Goal: Transaction & Acquisition: Purchase product/service

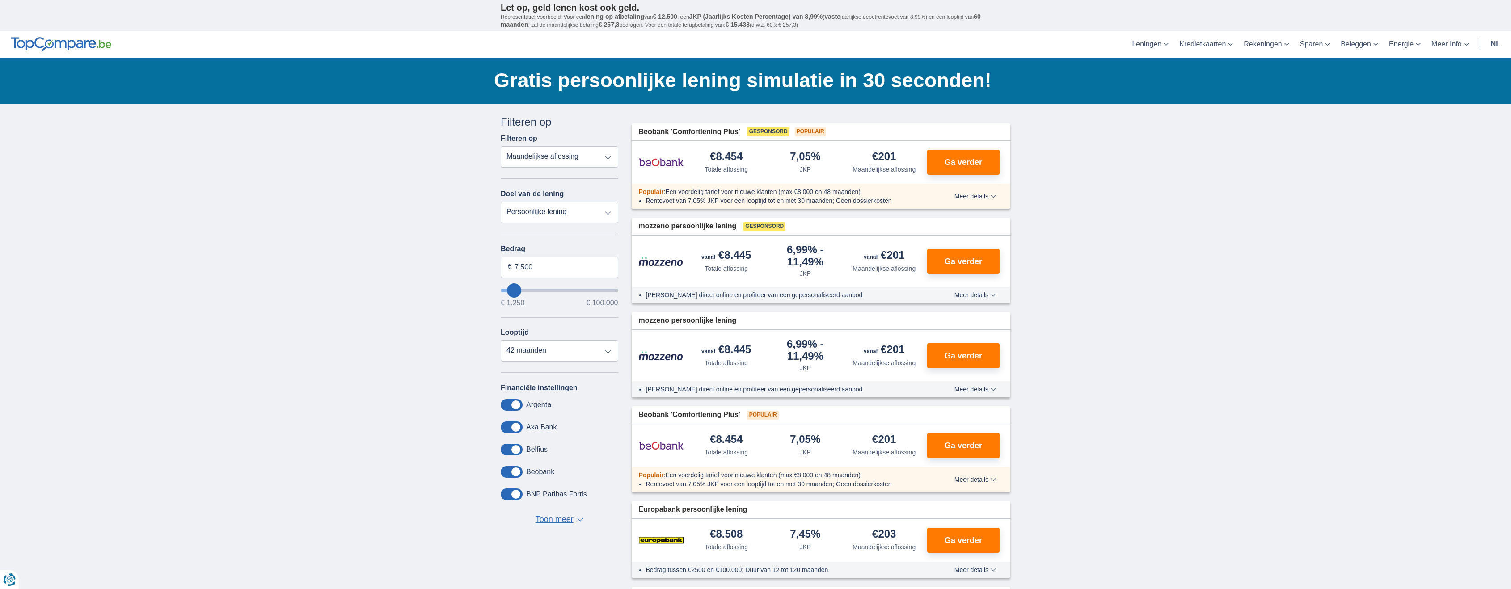
type input "8.250"
type input "8250"
type input "7.250"
type input "7250"
select select "42"
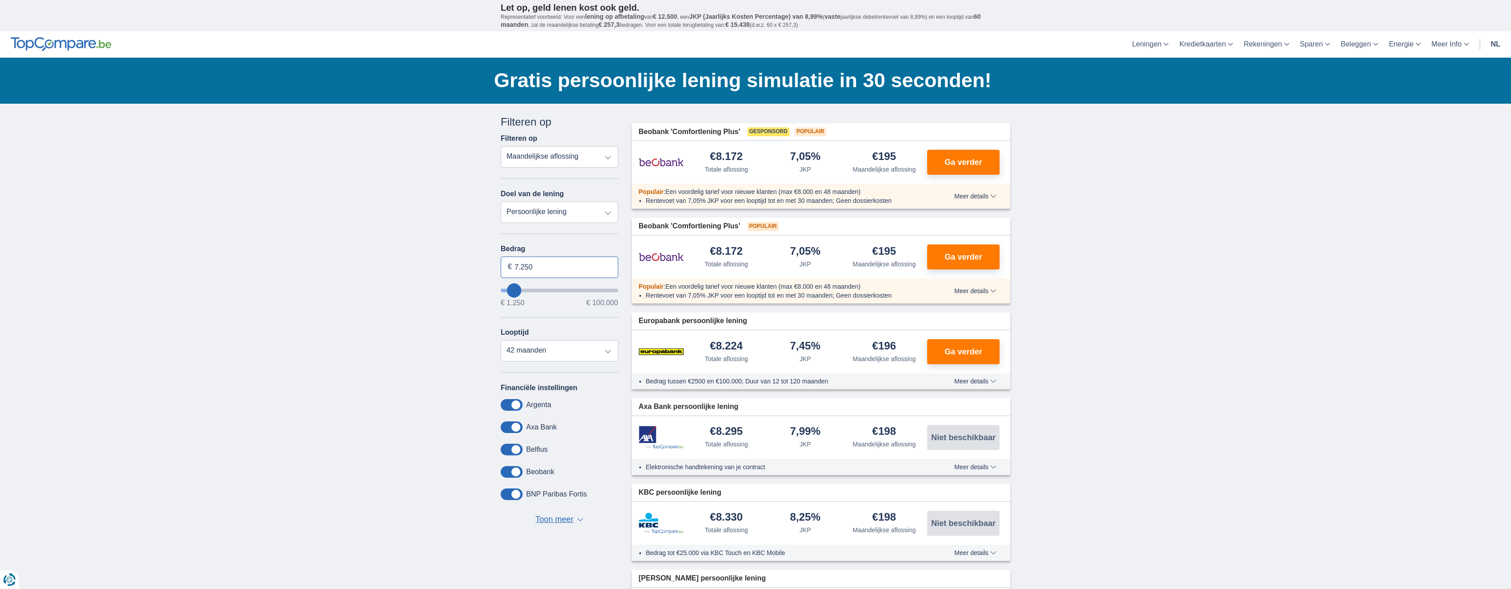
drag, startPoint x: 560, startPoint y: 264, endPoint x: 500, endPoint y: 265, distance: 59.9
click at [501, 266] on input "7.250" at bounding box center [560, 267] width 118 height 21
type input "5.000"
type input "5250"
select select "36"
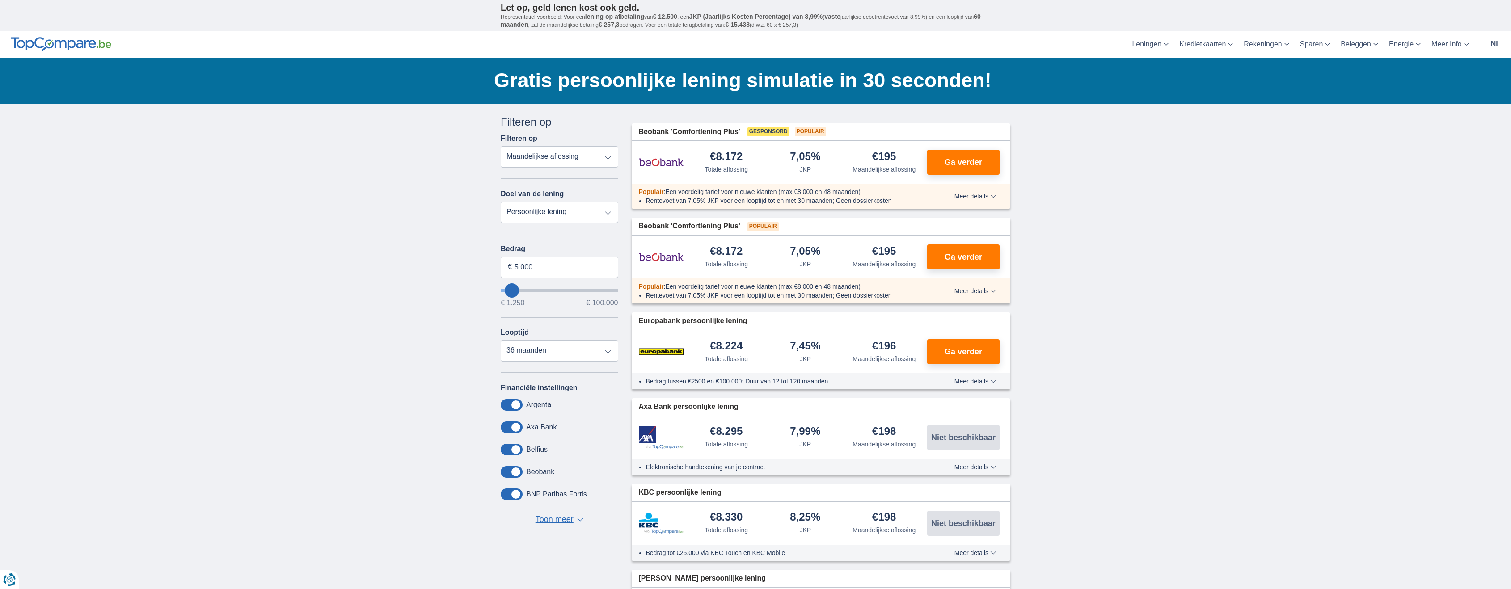
click at [576, 206] on select "Persoonlijke lening Auto Moto / fiets Mobilhome / caravan Renovatie Energie Sch…" at bounding box center [560, 212] width 118 height 21
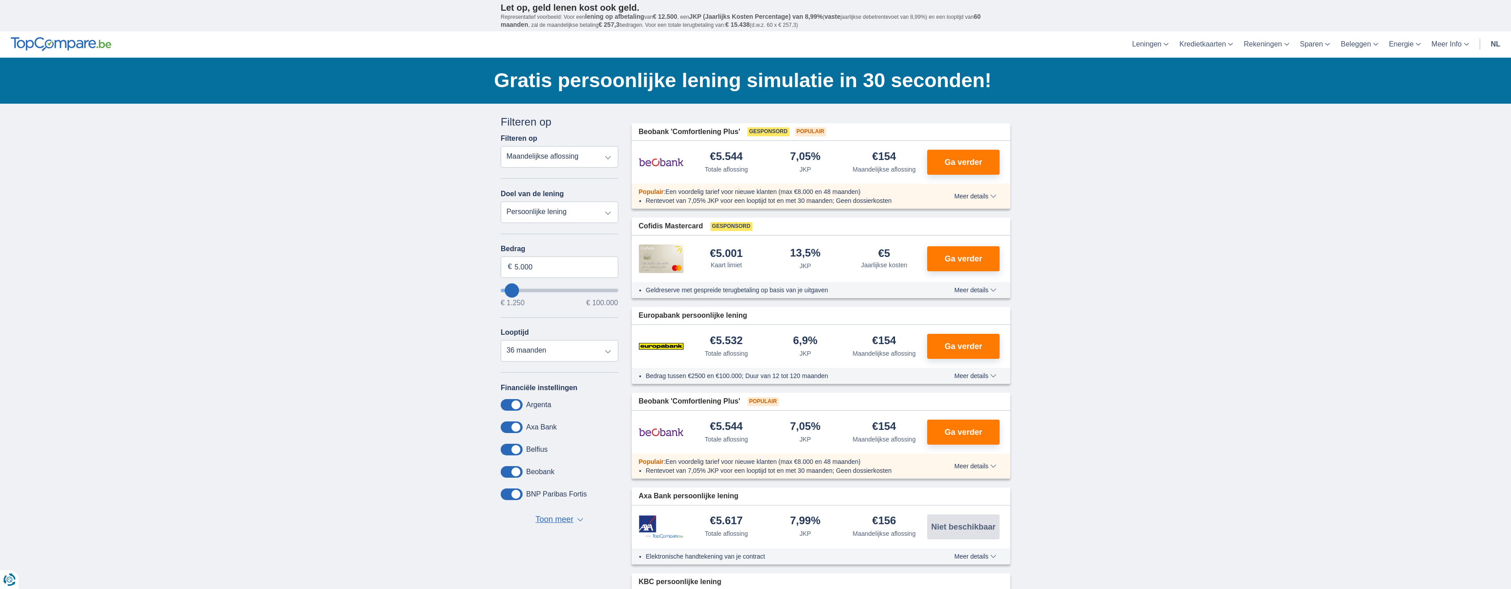
click at [501, 202] on select "Persoonlijke lening Auto Moto / fiets Mobilhome / caravan Renovatie Energie Sch…" at bounding box center [560, 212] width 118 height 21
click at [565, 153] on select "Totale aflossing JKP Maandelijkse aflossing" at bounding box center [560, 156] width 118 height 21
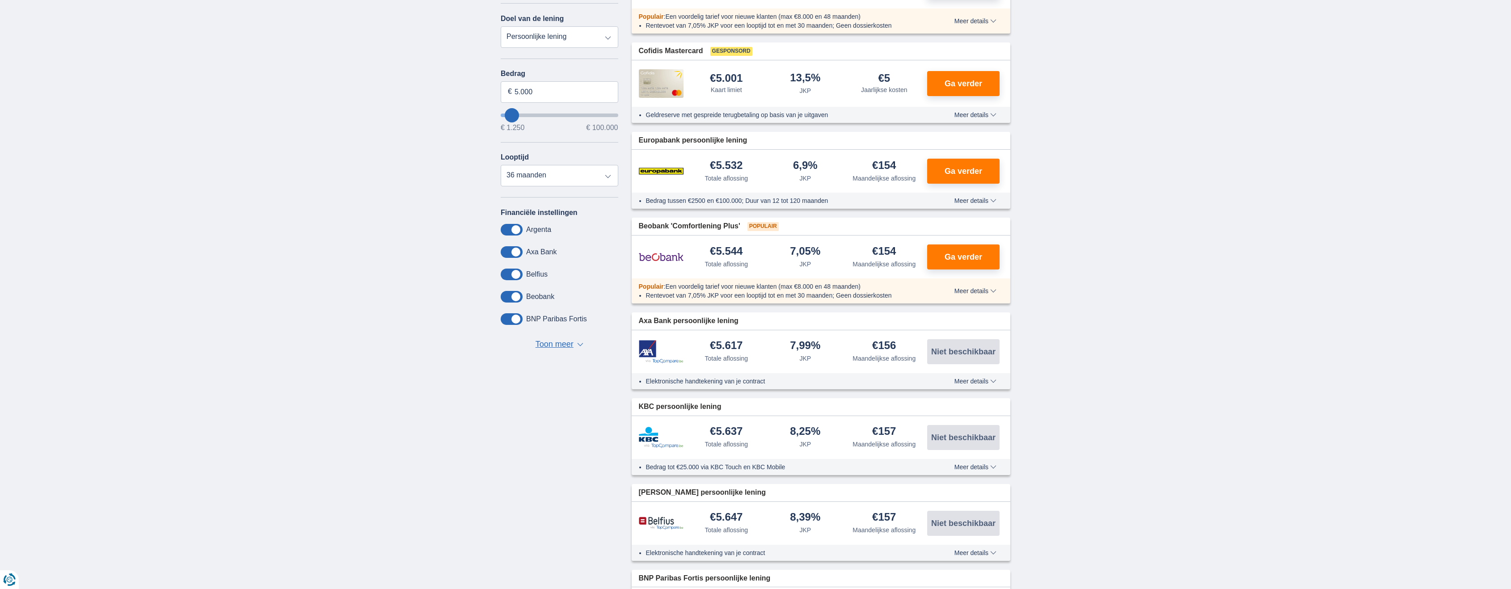
scroll to position [179, 0]
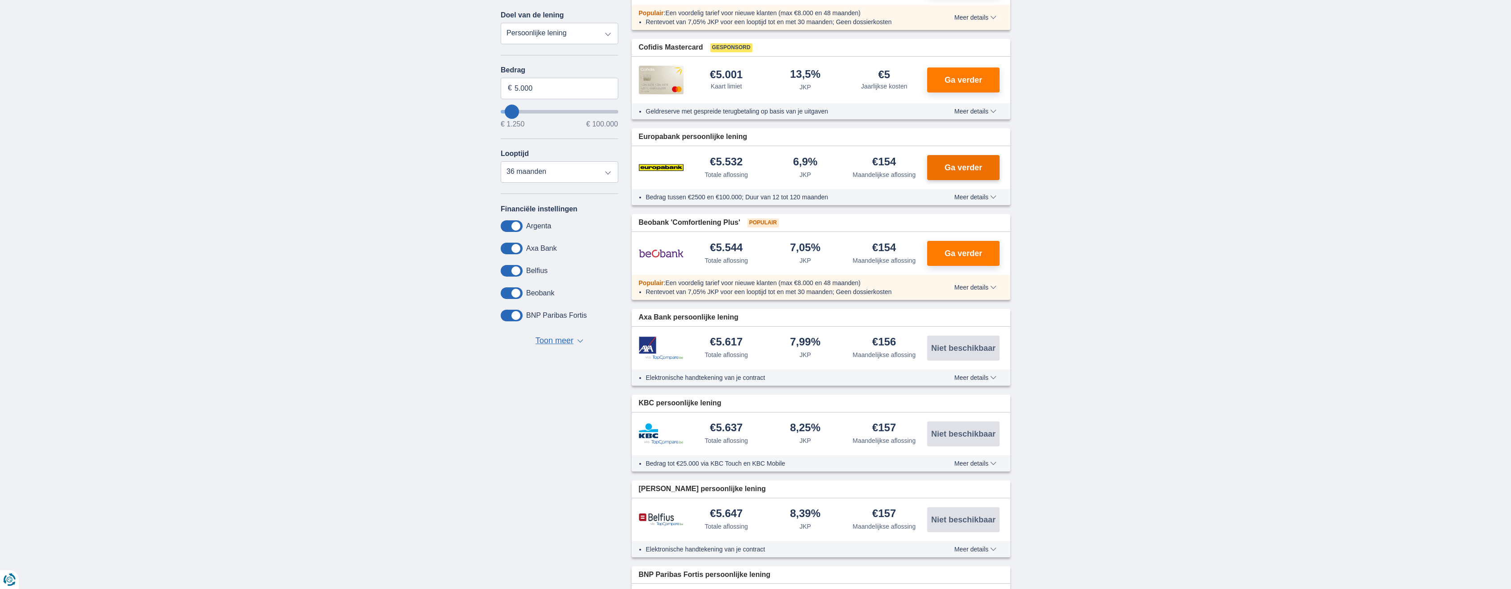
click at [936, 156] on button "Ga verder" at bounding box center [963, 167] width 72 height 25
